Goal: Information Seeking & Learning: Learn about a topic

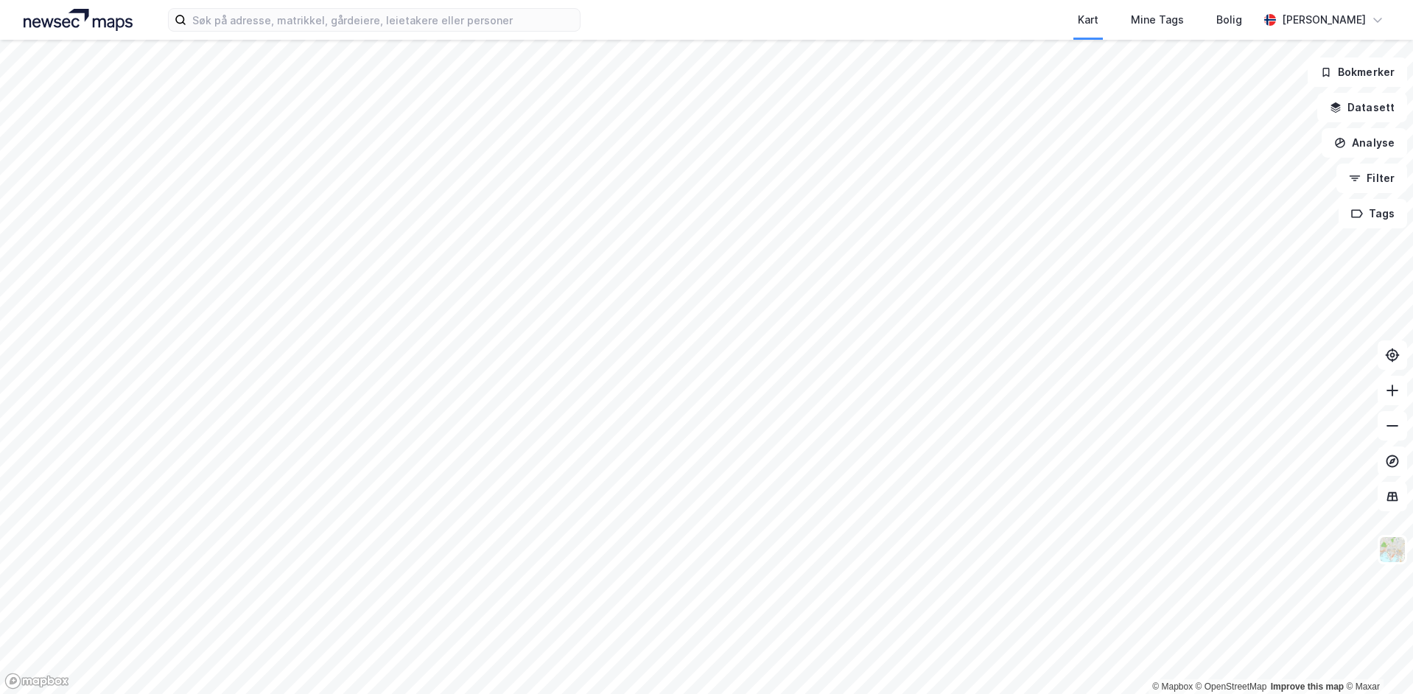
click at [366, 34] on div "Kart Mine Tags Bolig [PERSON_NAME]" at bounding box center [706, 20] width 1413 height 40
click at [382, 29] on input at bounding box center [382, 20] width 393 height 22
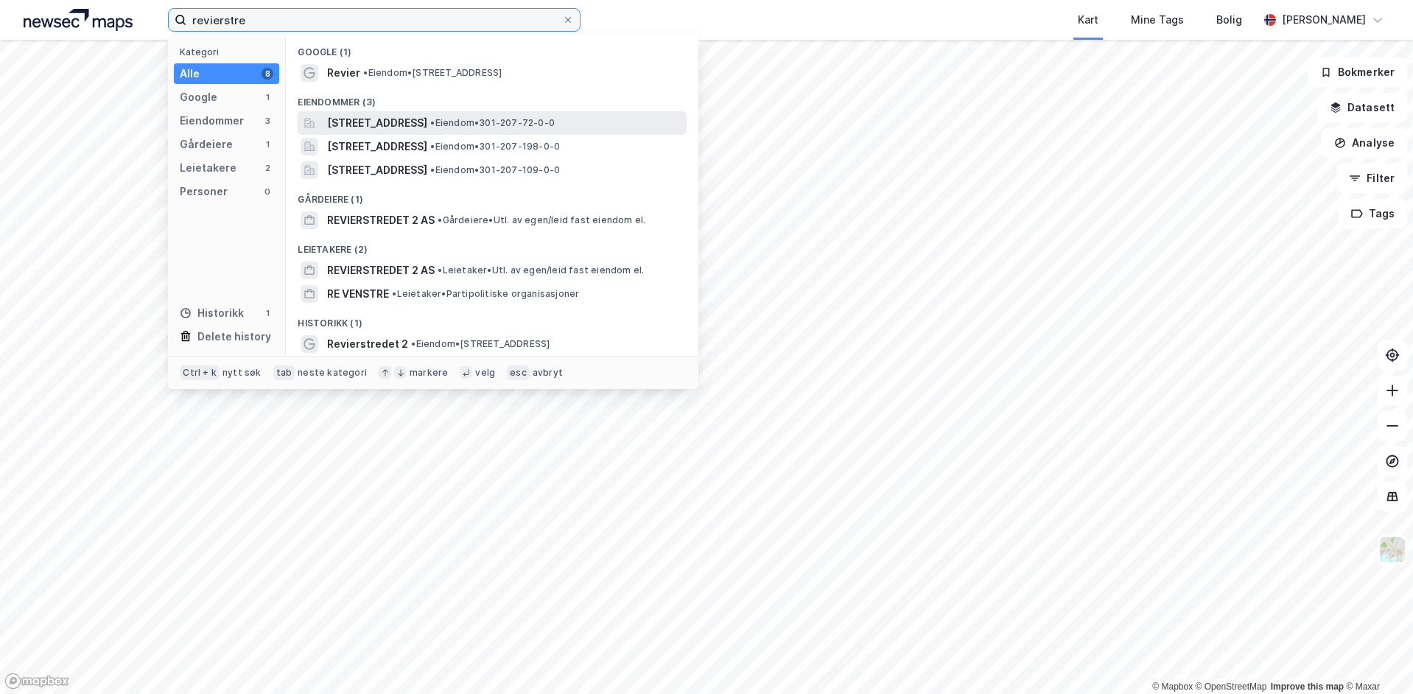
type input "revierstre"
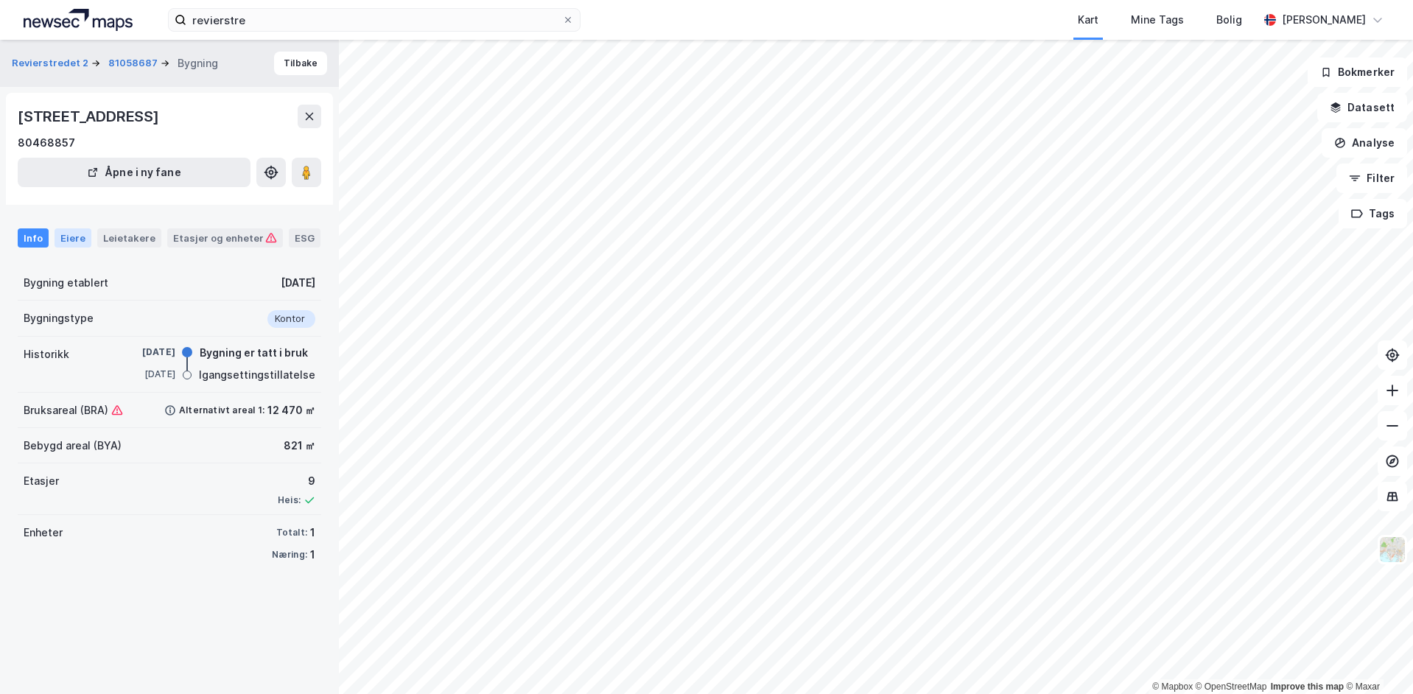
click at [75, 239] on div "Eiere" at bounding box center [73, 237] width 37 height 19
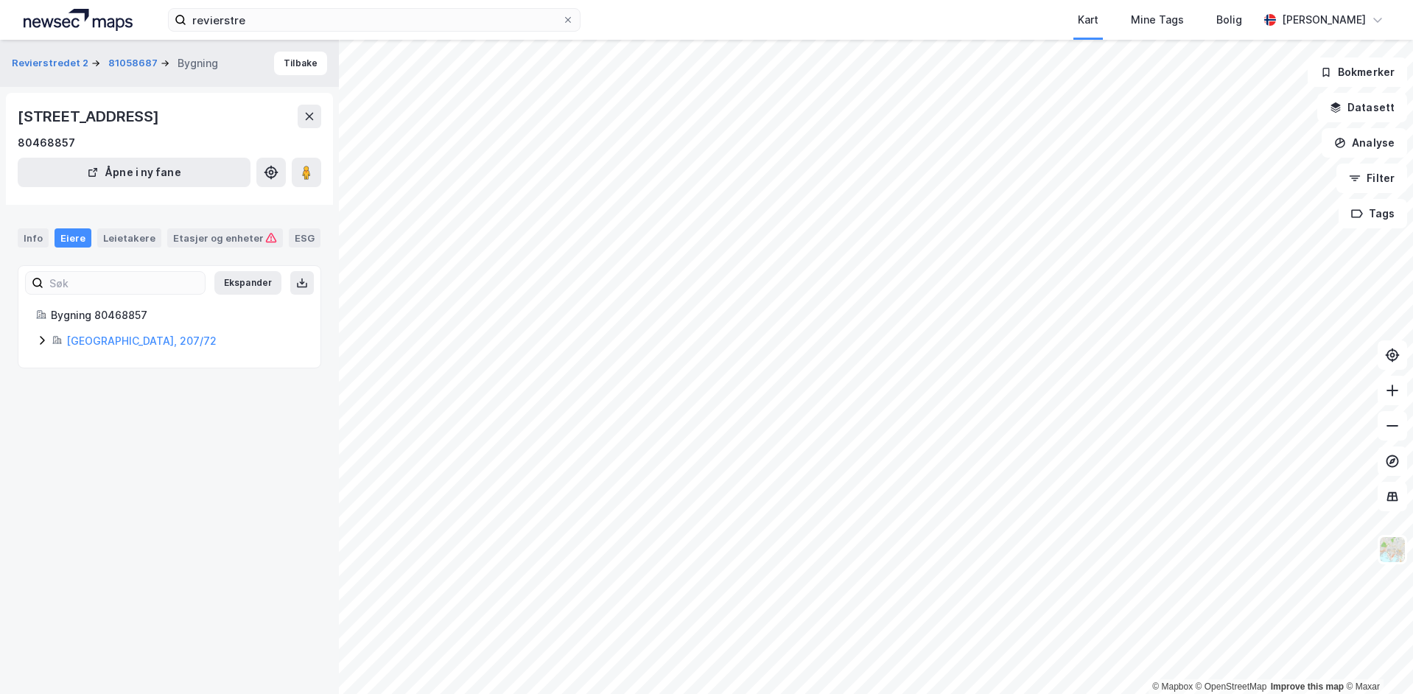
click at [81, 334] on div "[GEOGRAPHIC_DATA], 207/72" at bounding box center [184, 341] width 236 height 18
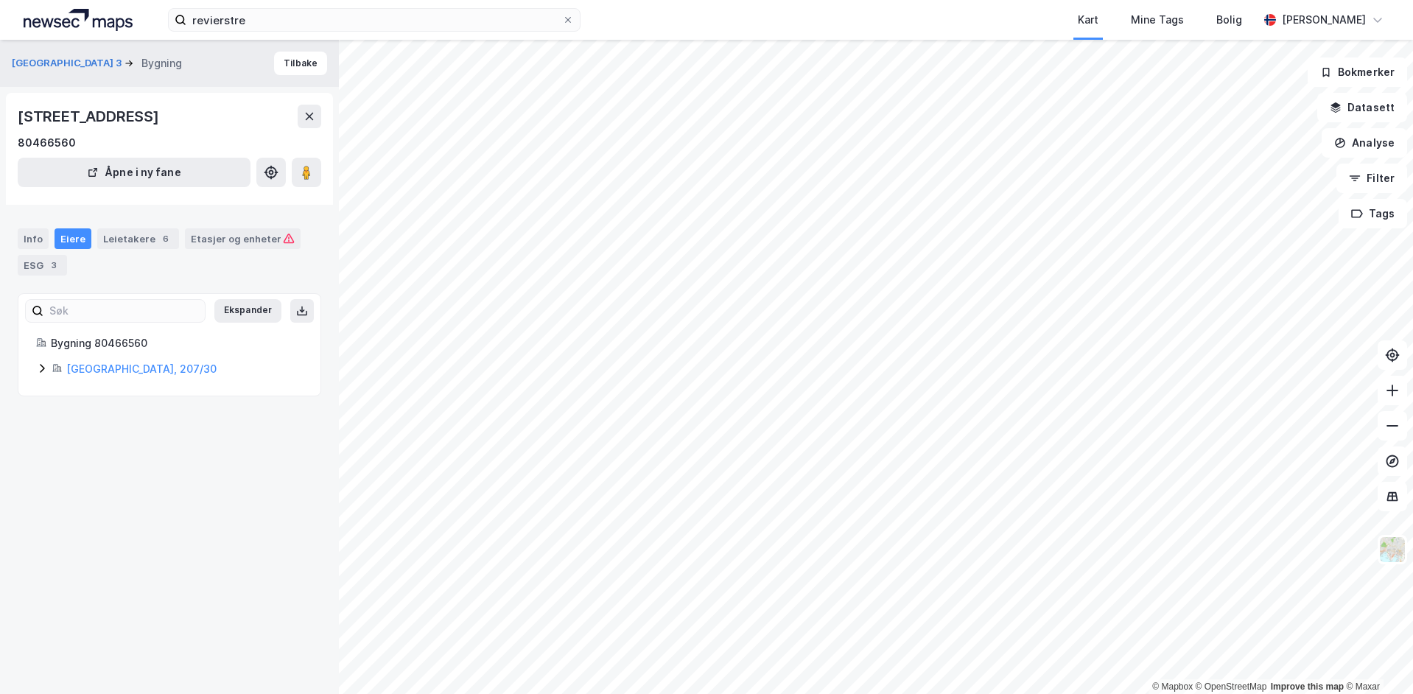
click at [36, 370] on icon at bounding box center [42, 368] width 12 height 12
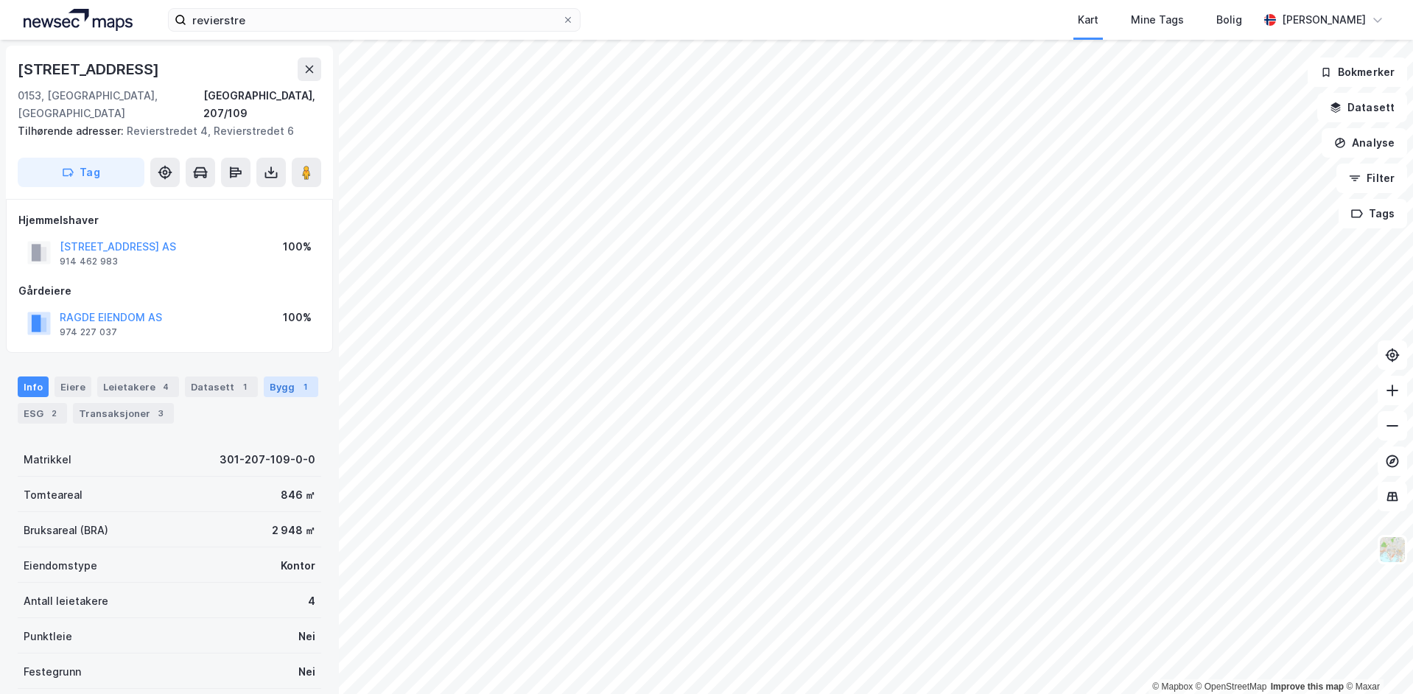
click at [267, 376] on div "Bygg 1" at bounding box center [291, 386] width 55 height 21
